Goal: Task Accomplishment & Management: Complete application form

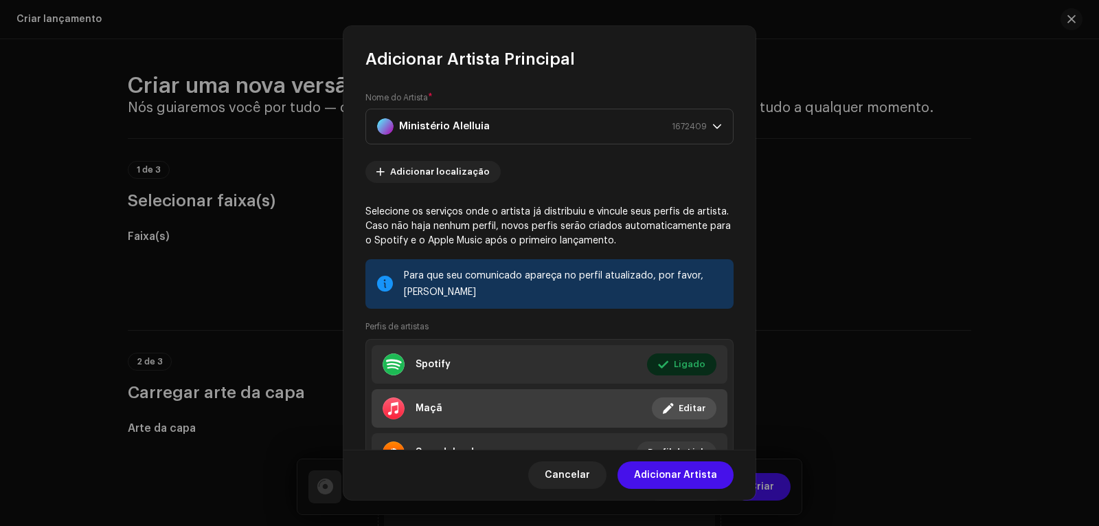
scroll to position [67, 0]
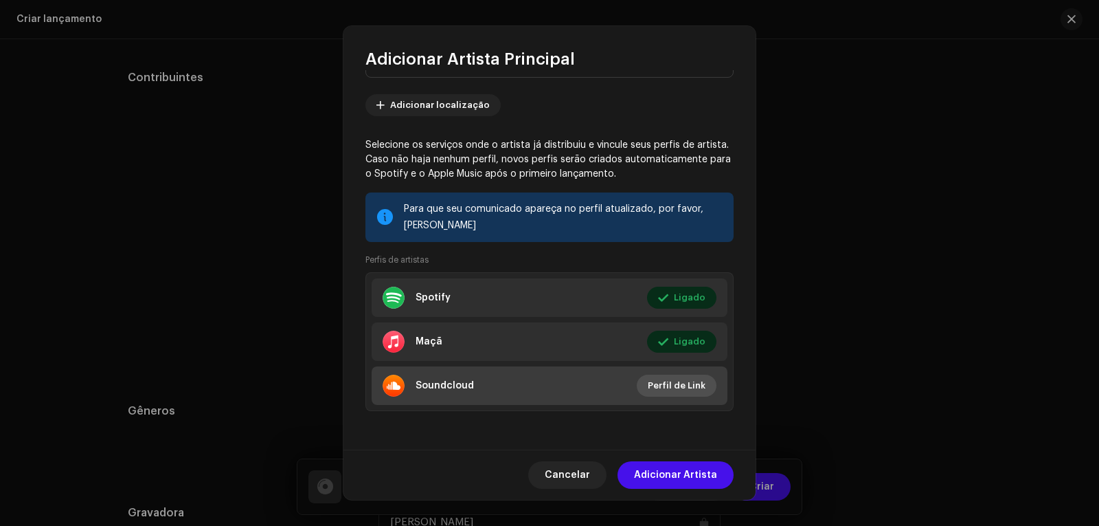
click at [673, 385] on font "Perfil de Link" at bounding box center [677, 385] width 58 height 9
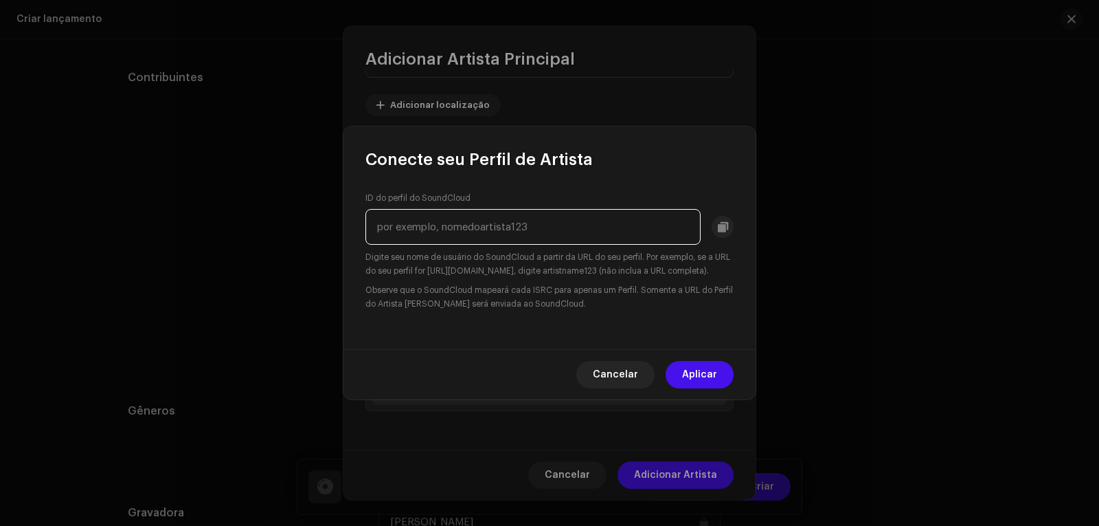
paste input "[URL][DOMAIN_NAME]"
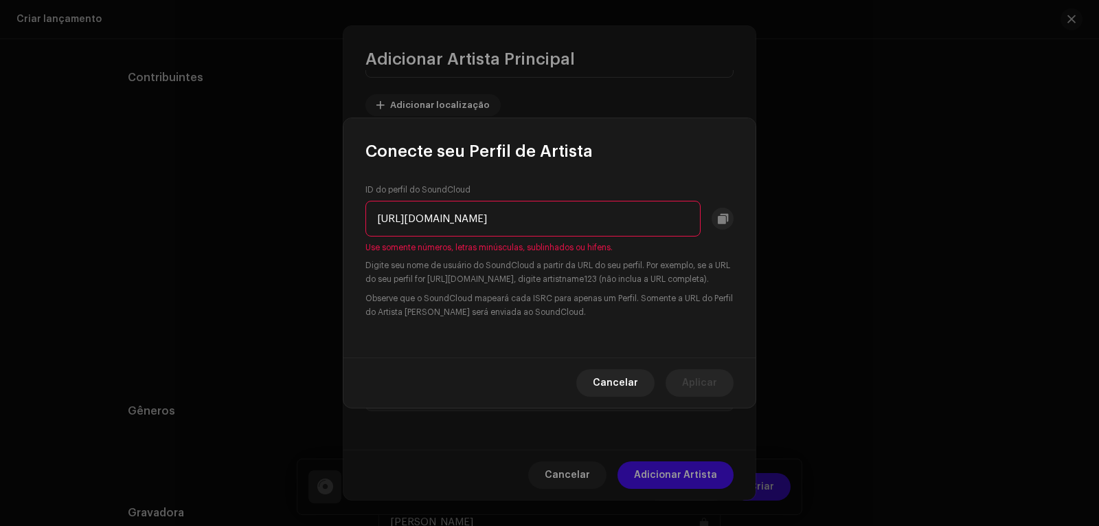
click at [414, 212] on input "[URL][DOMAIN_NAME]" at bounding box center [533, 219] width 335 height 36
click at [553, 210] on input "[DOMAIN_NAME][URL]" at bounding box center [533, 219] width 335 height 36
click at [461, 209] on input "[DOMAIN_NAME][URL]" at bounding box center [533, 219] width 335 height 36
drag, startPoint x: 461, startPoint y: 209, endPoint x: 362, endPoint y: 205, distance: 99.0
click at [362, 205] on div "ID do perfil do SoundCloud [DOMAIN_NAME][URL] Use somente números, letras minús…" at bounding box center [550, 259] width 412 height 195
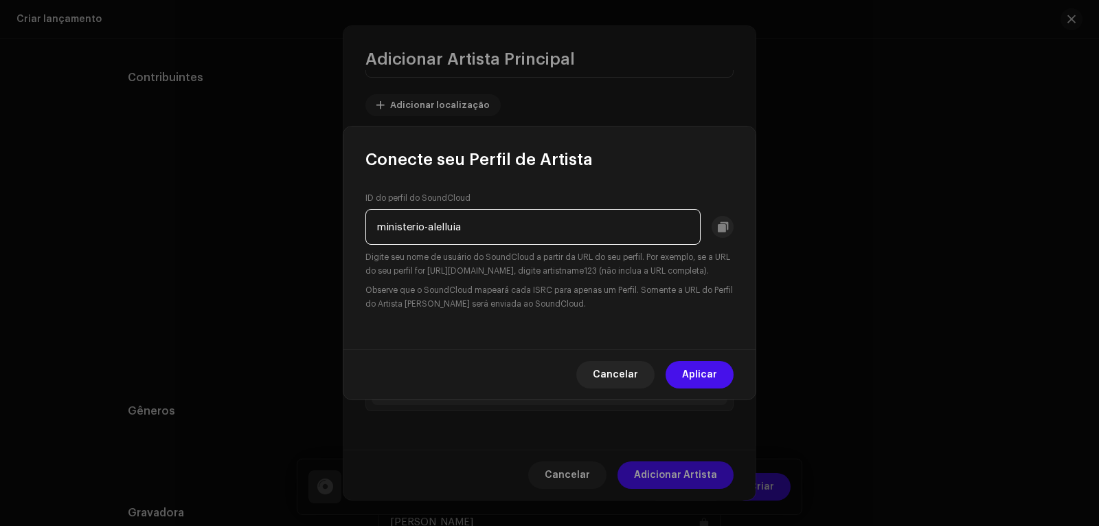
type input "ministerio-alelluia"
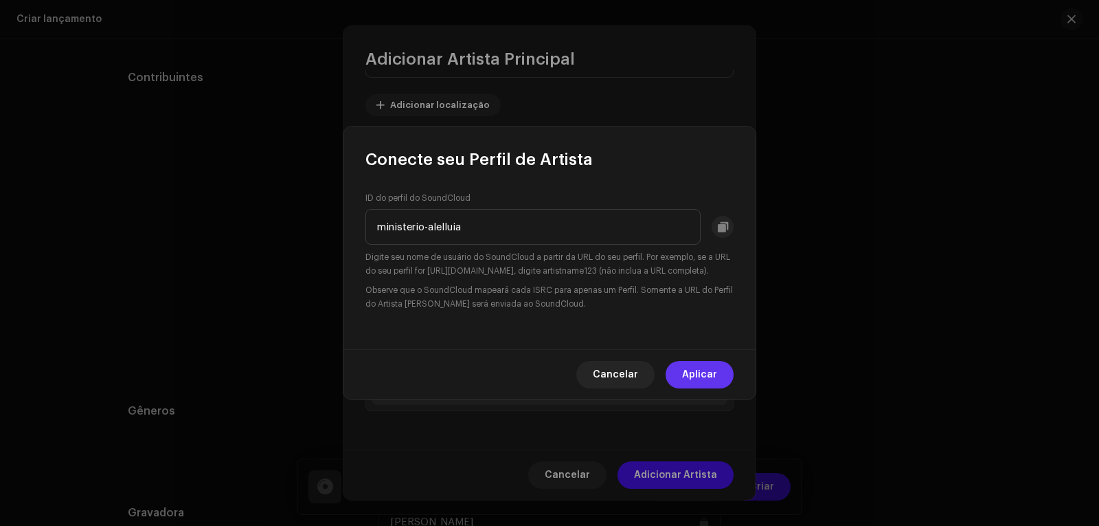
click at [697, 379] on font "Aplicar" at bounding box center [699, 375] width 35 height 10
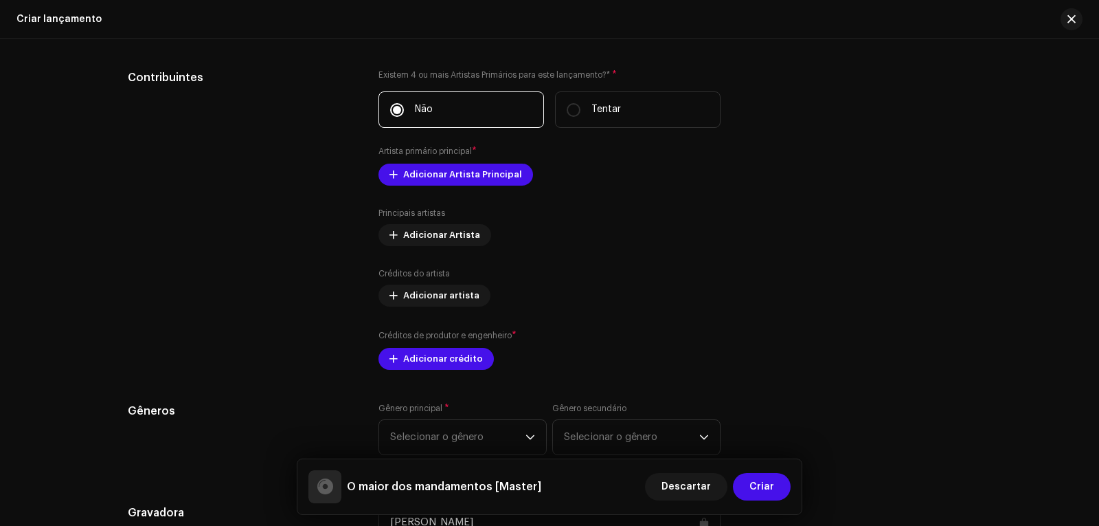
click at [853, 221] on div "Adicionar Artista Principal Nome do Artista * Ministério Alelluia 1672409 Adici…" at bounding box center [549, 263] width 1099 height 526
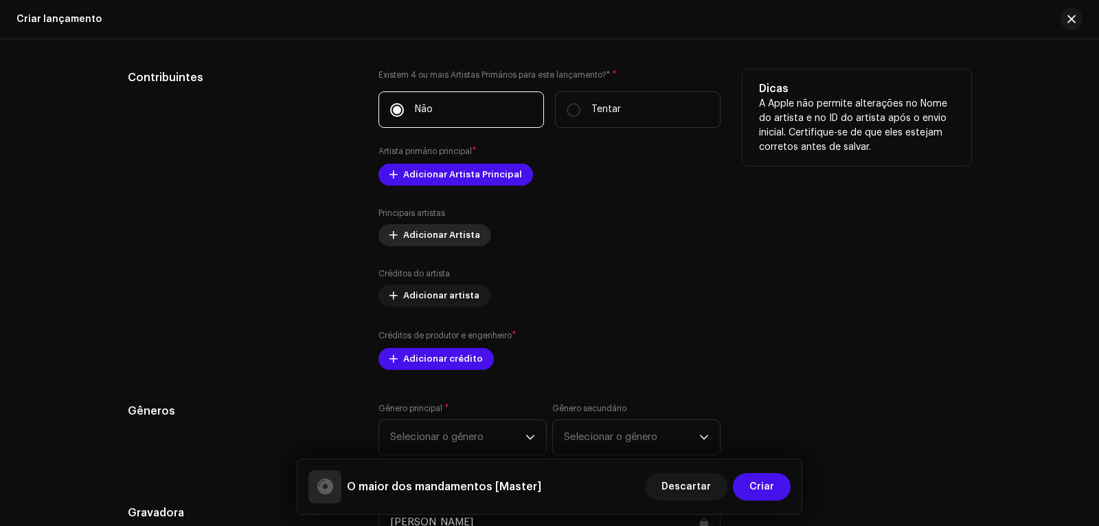
click at [429, 234] on span "Adicionar Artista" at bounding box center [441, 234] width 77 height 27
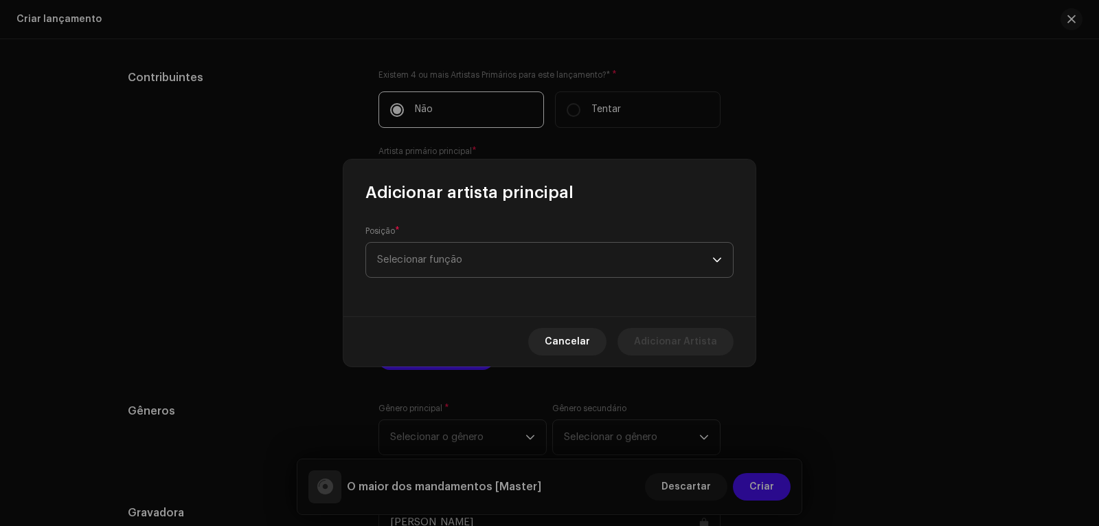
click at [425, 256] on span "Selecionar função" at bounding box center [544, 260] width 335 height 34
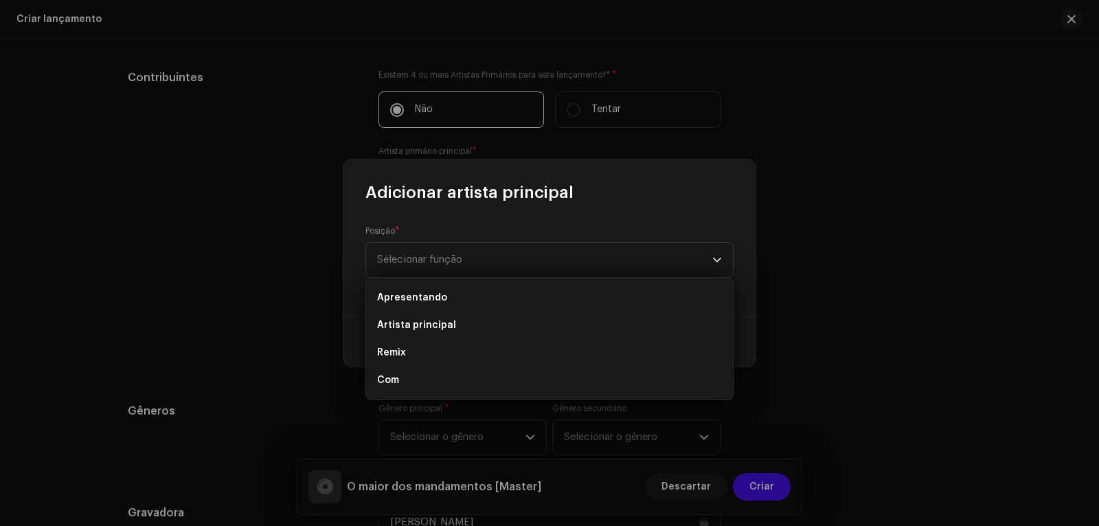
click at [715, 192] on div "Adicionar artista principal" at bounding box center [550, 181] width 412 height 44
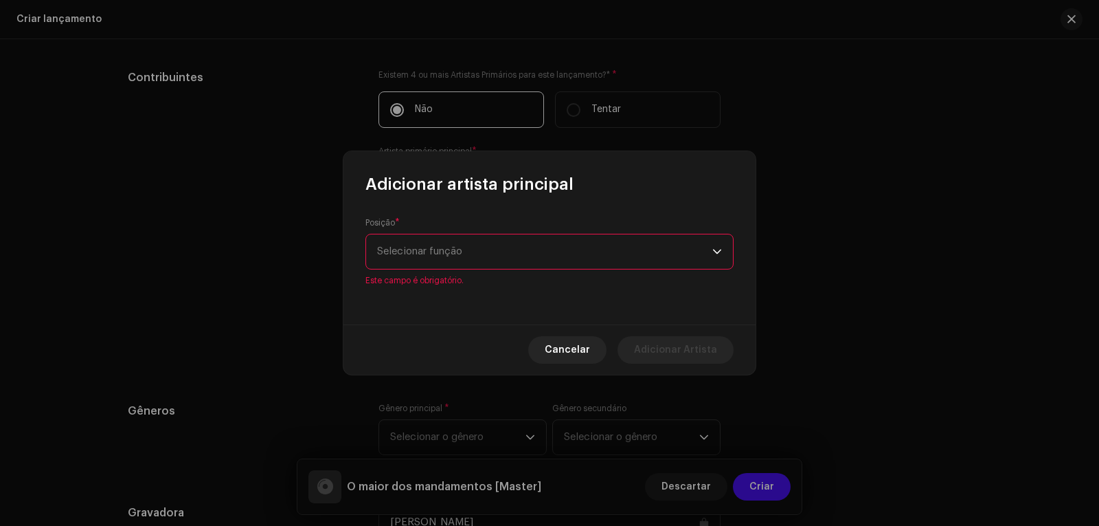
click at [719, 249] on icon "gatilho suspenso" at bounding box center [717, 252] width 10 height 10
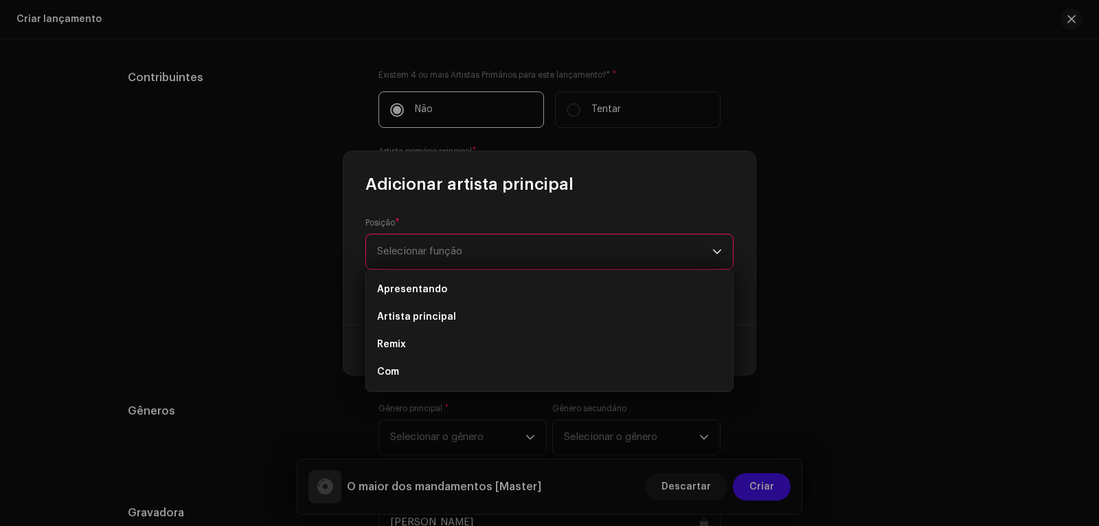
click at [347, 229] on div "Posição * Selecionar função Este campo é obrigatório." at bounding box center [550, 259] width 412 height 129
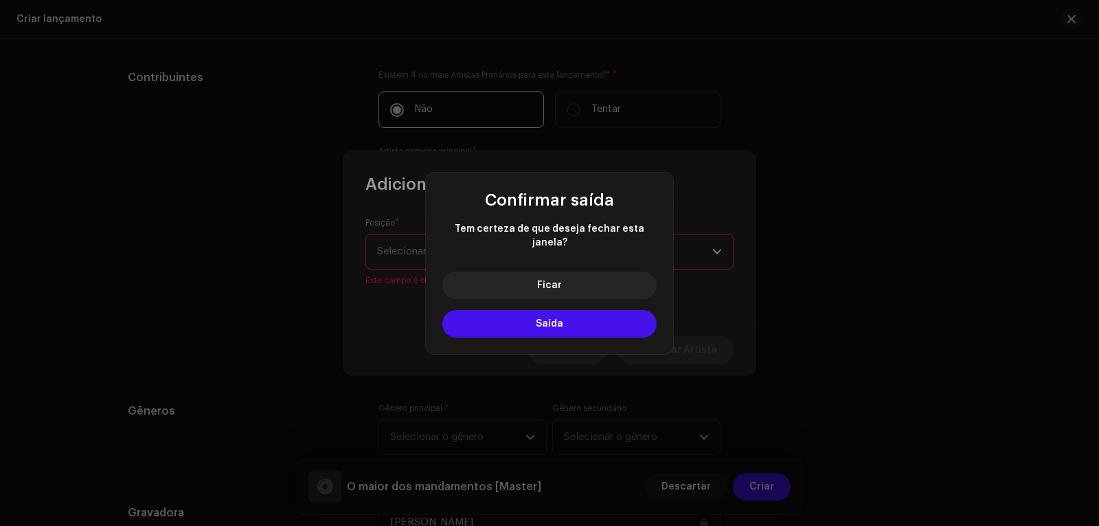
click at [326, 315] on div "Confirmar saída Tem certeza de que deseja fechar esta janela? Ficar Saída" at bounding box center [549, 263] width 1099 height 526
click at [491, 313] on button "Saída" at bounding box center [549, 323] width 214 height 27
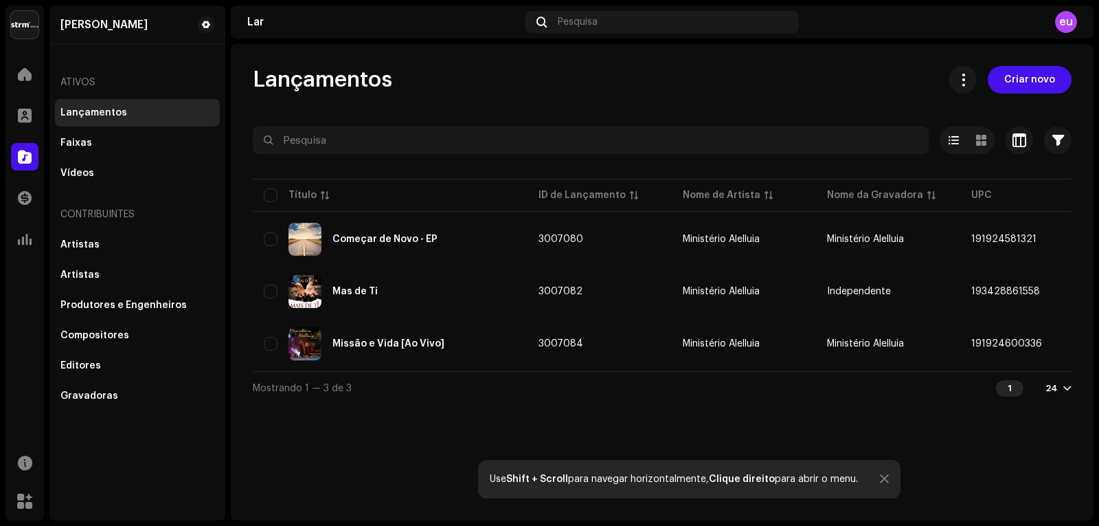
click at [647, 83] on div "Lançamentos Criar novo" at bounding box center [662, 79] width 819 height 27
click at [1064, 19] on font "eu" at bounding box center [1066, 21] width 14 height 11
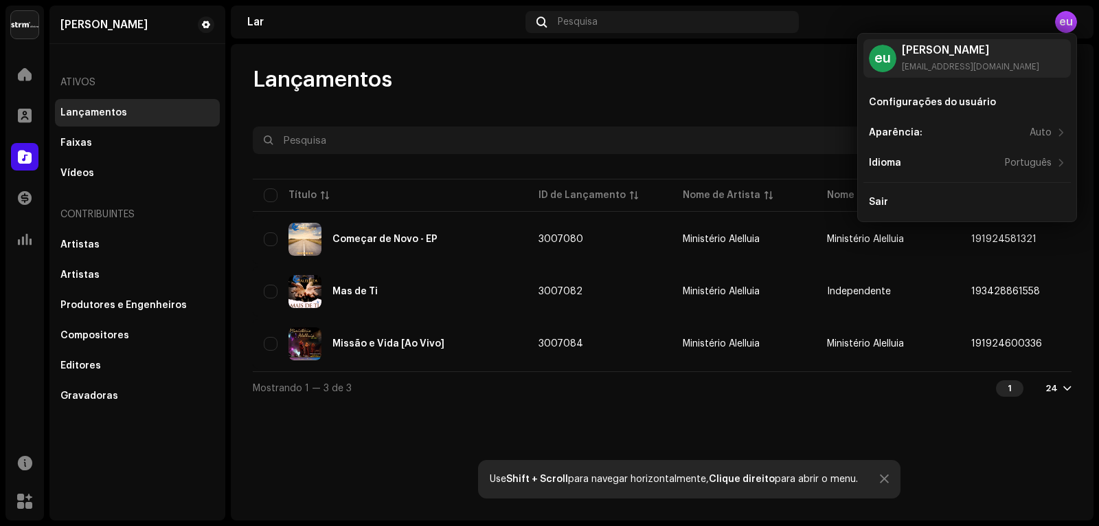
click at [1064, 19] on font "eu" at bounding box center [1066, 21] width 14 height 11
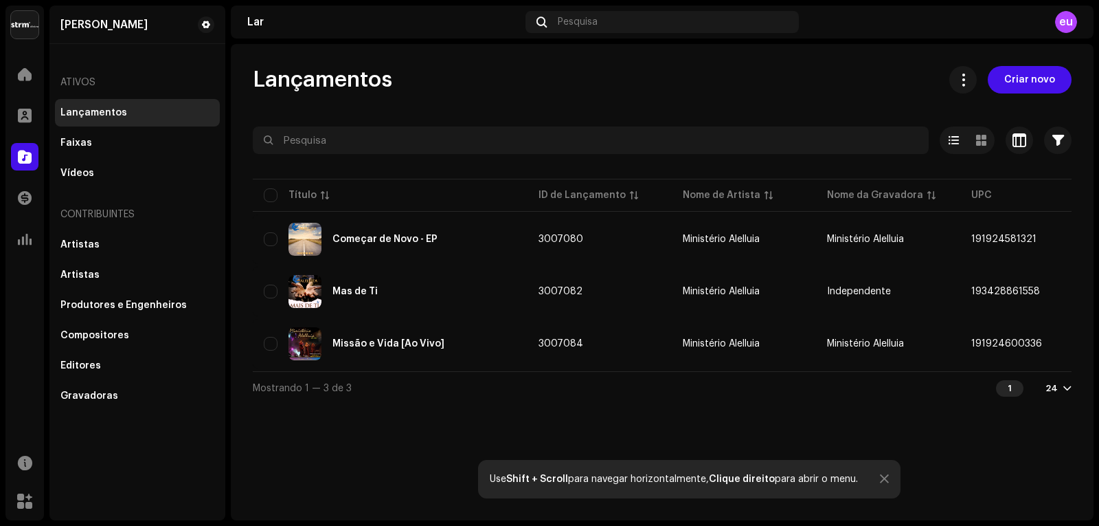
click at [843, 69] on div "Lançamentos Criar novo" at bounding box center [662, 79] width 819 height 27
